Goal: Information Seeking & Learning: Check status

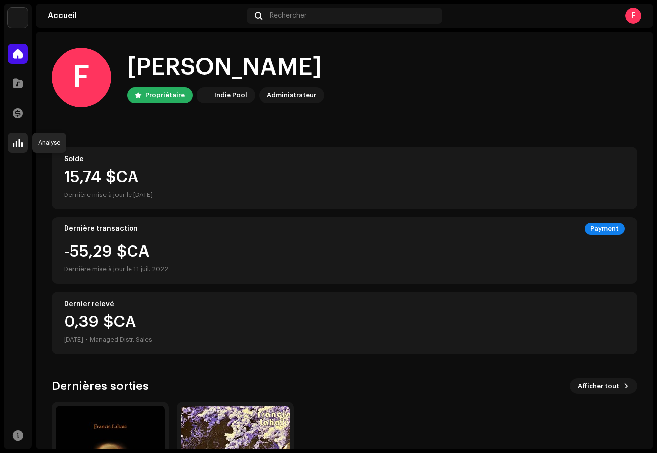
click at [18, 145] on span at bounding box center [18, 143] width 10 height 8
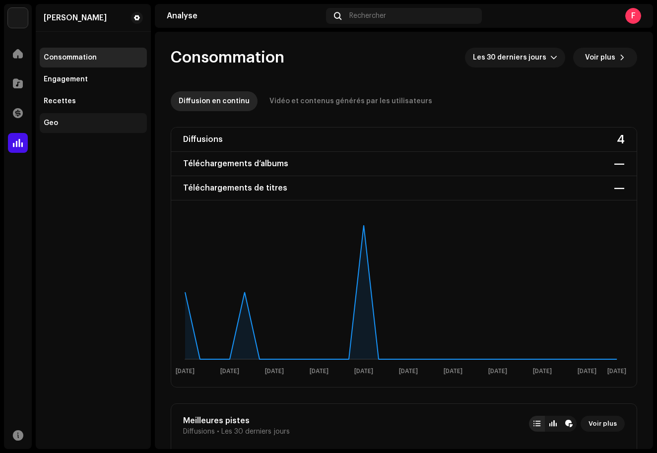
click at [54, 123] on div "Geo" at bounding box center [51, 123] width 14 height 8
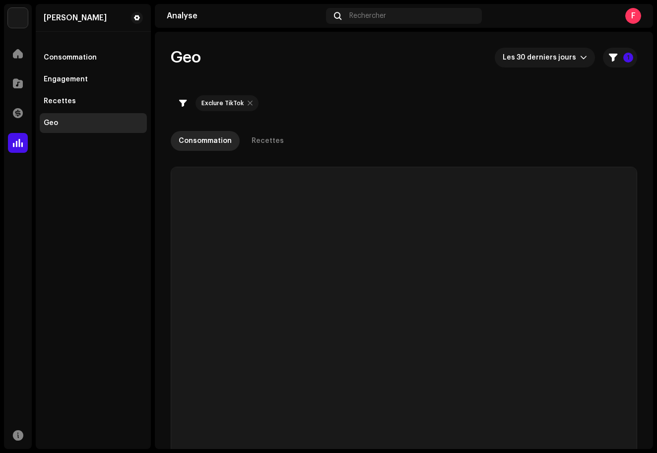
checkbox input "true"
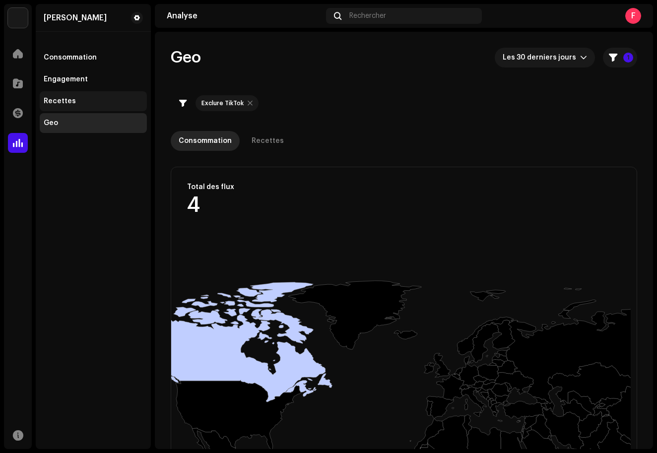
click at [52, 98] on div "Recettes" at bounding box center [60, 101] width 32 height 8
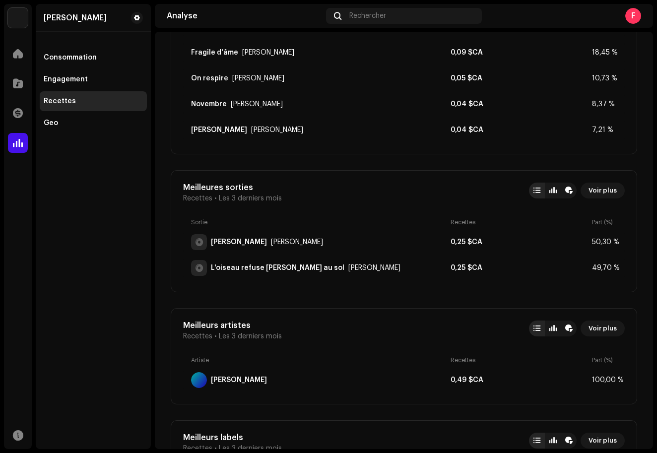
scroll to position [458, 0]
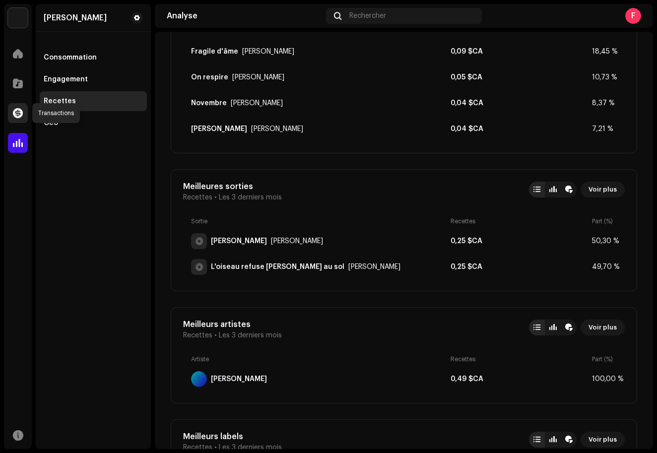
click at [19, 113] on span at bounding box center [18, 113] width 10 height 8
